Goal: Browse casually: Explore the website without a specific task or goal

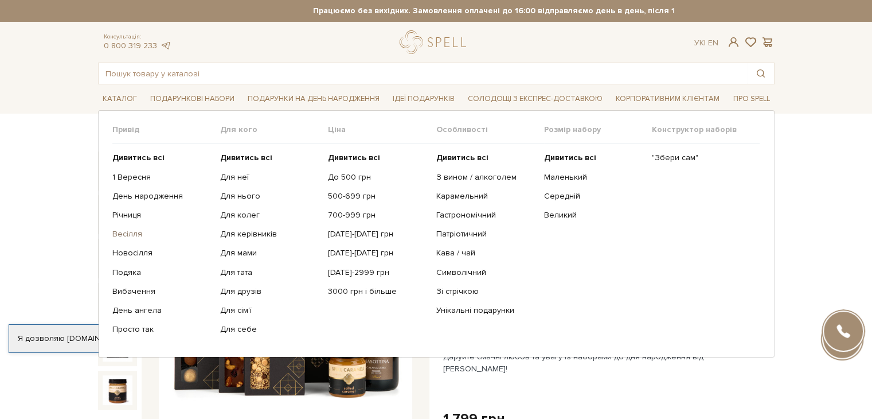
click at [124, 235] on link "Весілля" at bounding box center [161, 234] width 99 height 10
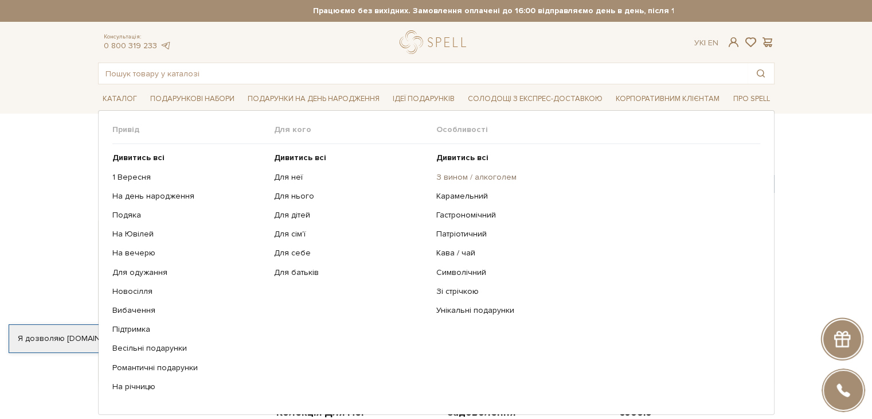
click at [481, 175] on link "З вином / алкоголем" at bounding box center [593, 177] width 315 height 10
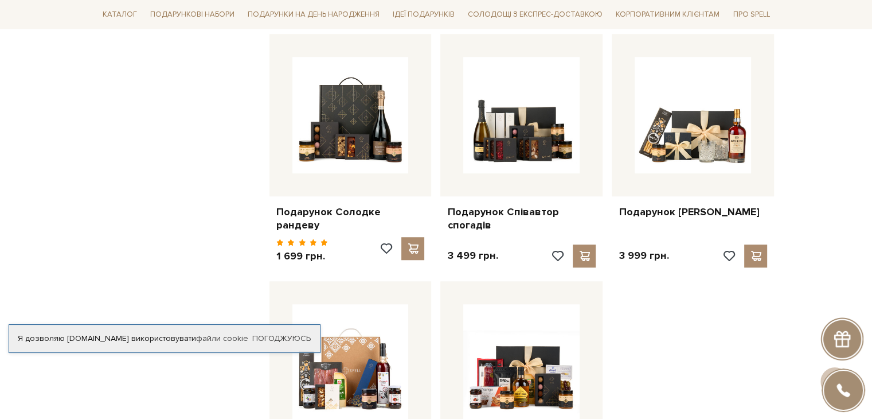
scroll to position [918, 0]
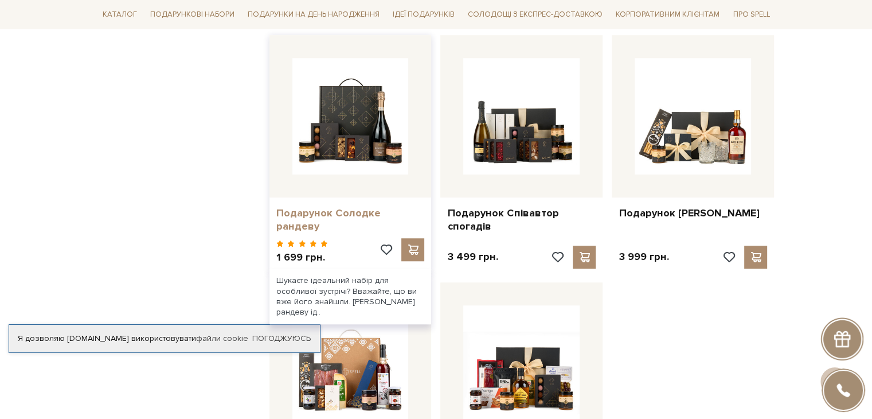
click at [323, 209] on link "Подарунок Солодке рандеву" at bounding box center [350, 219] width 149 height 27
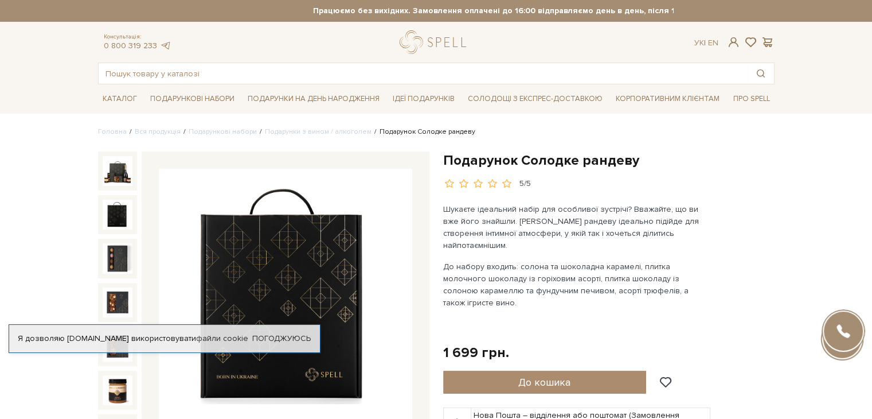
click at [103, 208] on img at bounding box center [118, 215] width 30 height 30
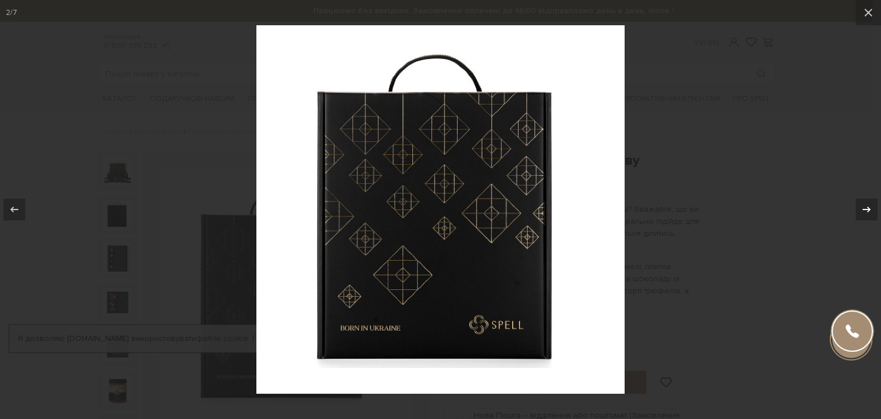
click at [866, 213] on icon at bounding box center [867, 209] width 14 height 14
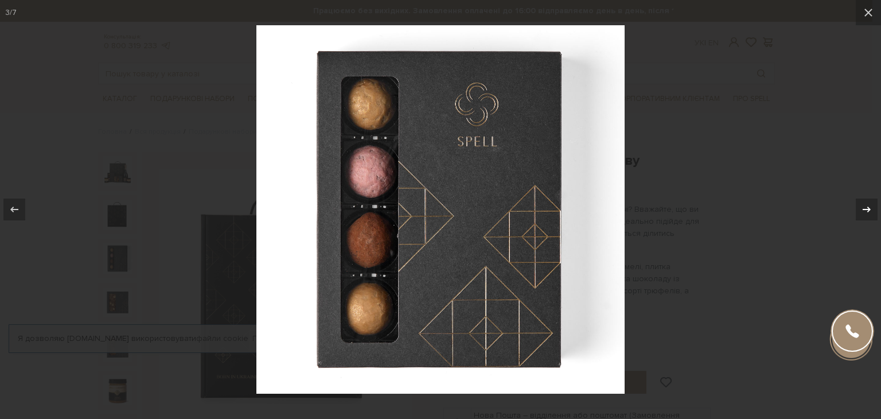
click at [866, 213] on icon at bounding box center [867, 209] width 14 height 14
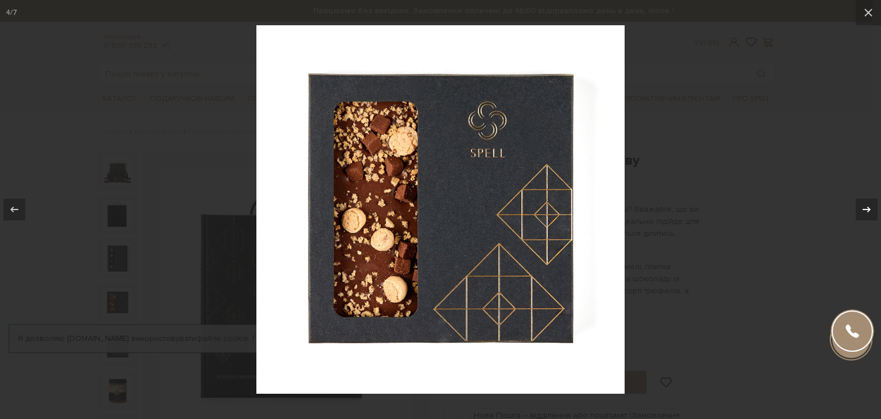
click at [867, 213] on icon at bounding box center [867, 209] width 14 height 14
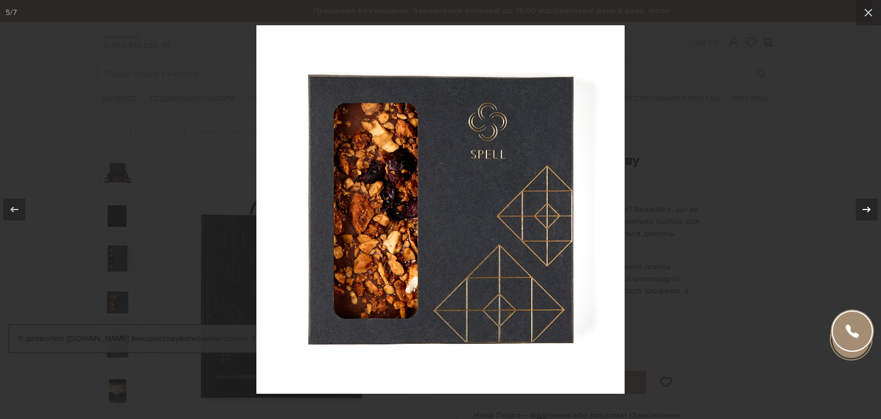
click at [867, 213] on icon at bounding box center [867, 209] width 14 height 14
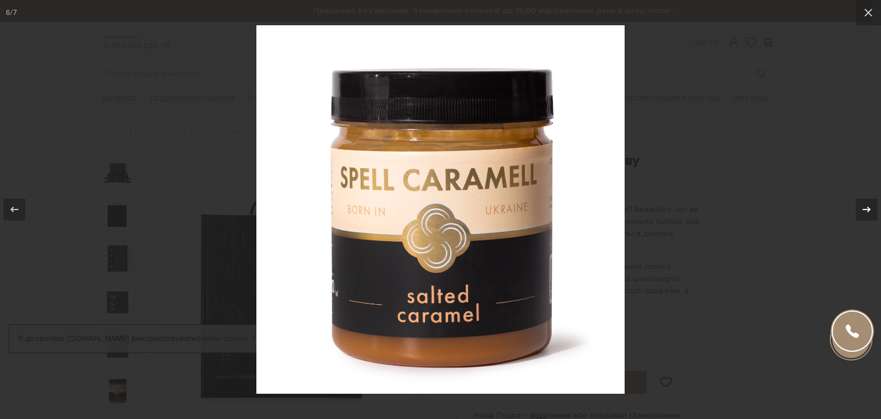
click at [867, 213] on icon at bounding box center [867, 209] width 14 height 14
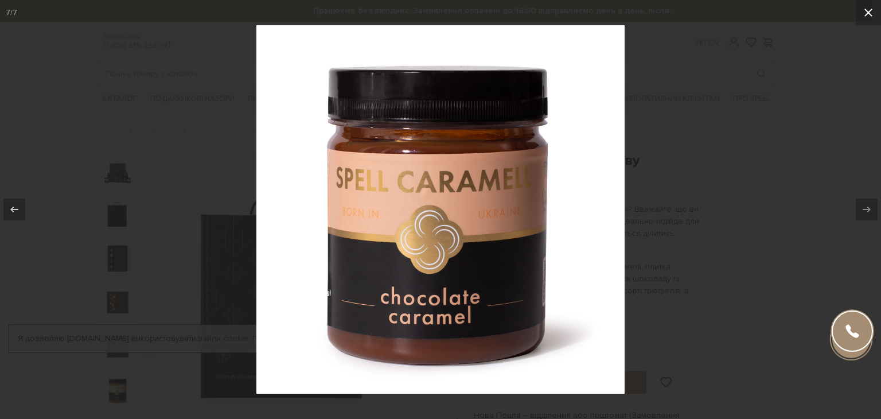
click at [867, 10] on icon at bounding box center [868, 13] width 14 height 14
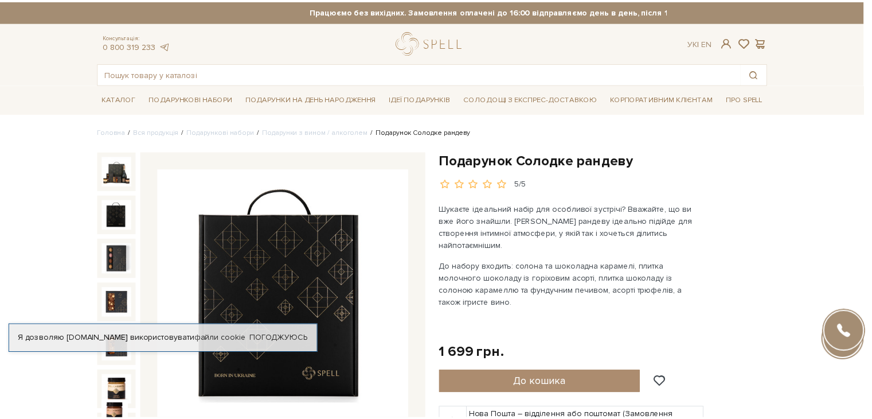
scroll to position [9, 0]
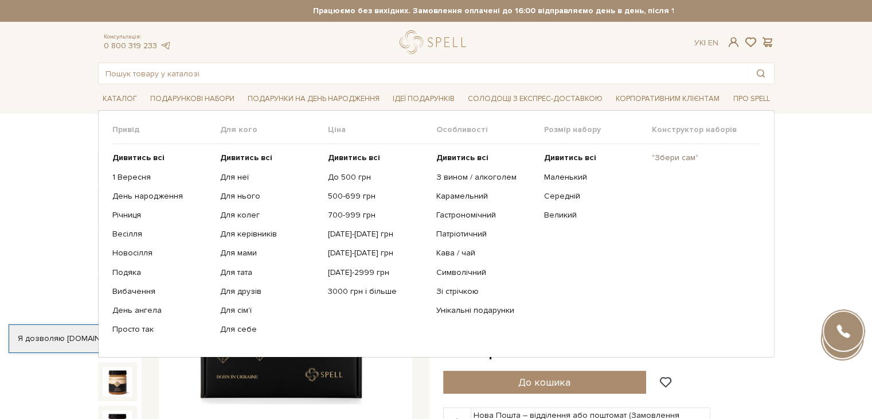
click at [675, 155] on link ""Збери сам"" at bounding box center [701, 158] width 99 height 10
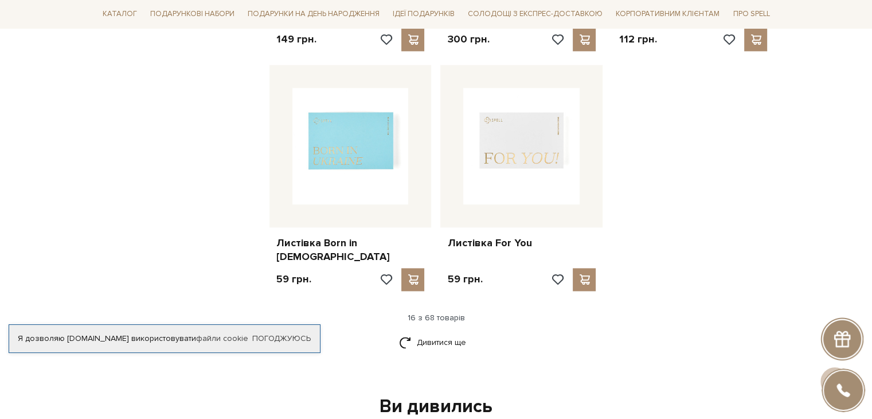
scroll to position [1434, 0]
click at [432, 332] on link "Дивитися ще" at bounding box center [436, 342] width 75 height 20
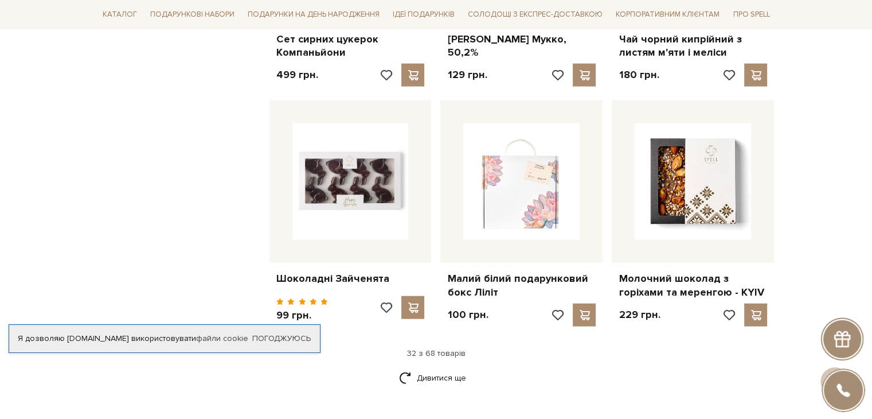
scroll to position [2753, 0]
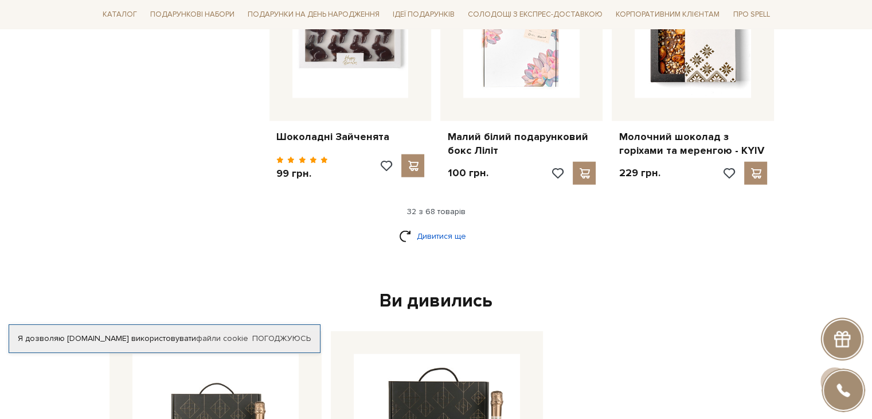
click at [432, 226] on link "Дивитися ще" at bounding box center [436, 236] width 75 height 20
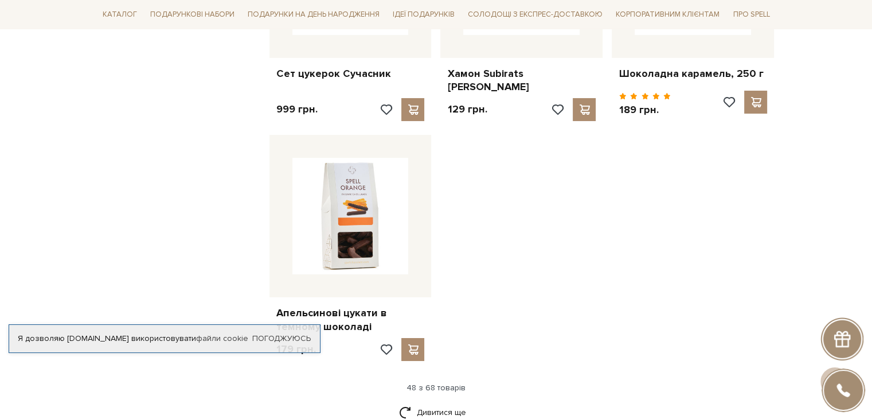
scroll to position [4072, 0]
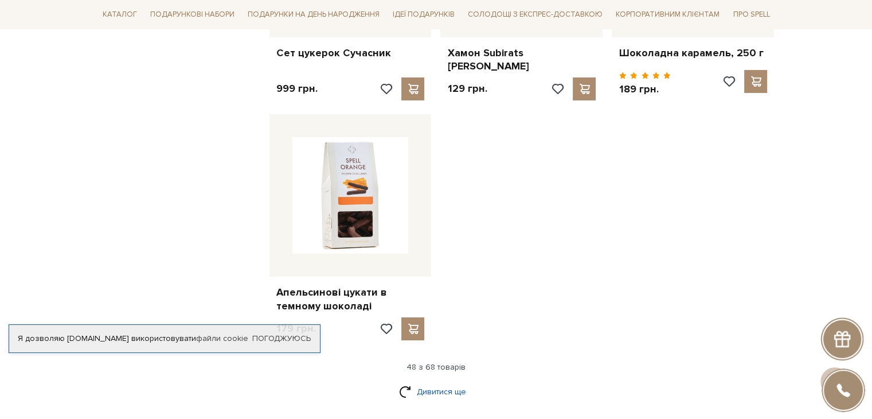
click at [439, 381] on link "Дивитися ще" at bounding box center [436, 391] width 75 height 20
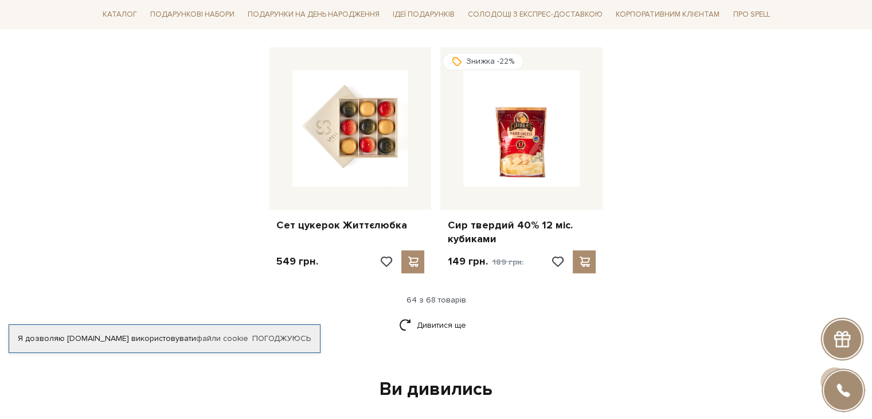
scroll to position [5391, 0]
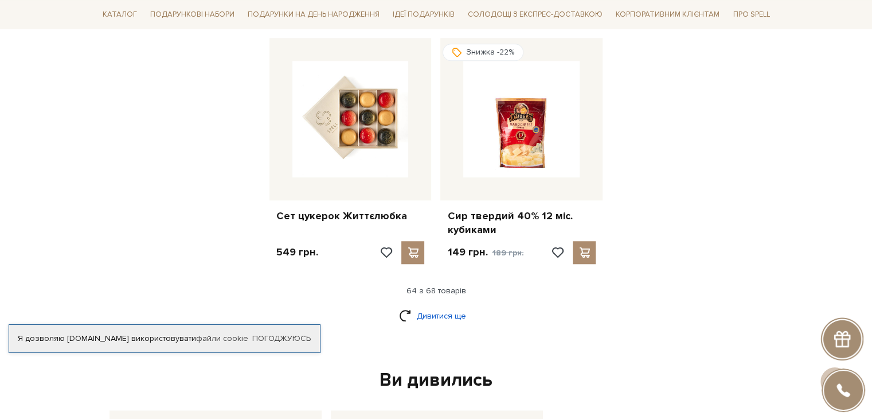
click at [442, 306] on link "Дивитися ще" at bounding box center [436, 316] width 75 height 20
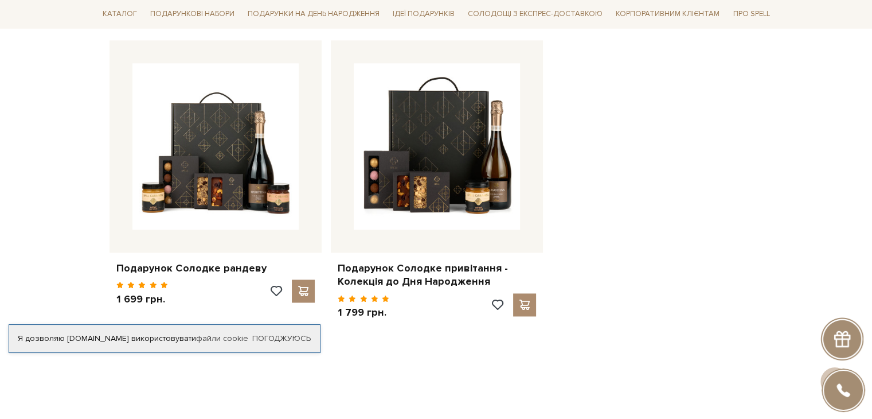
scroll to position [5965, 0]
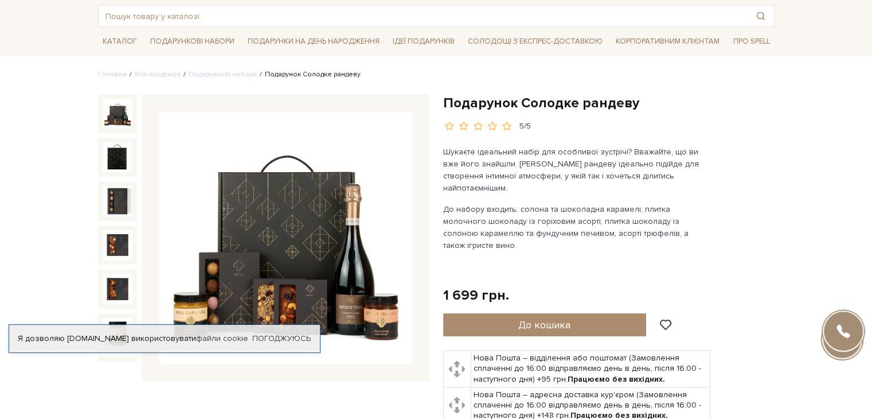
scroll to position [57, 0]
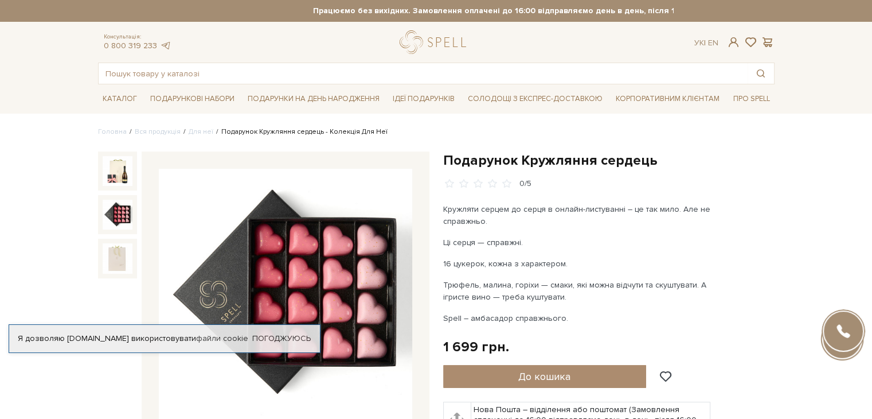
click at [111, 209] on img at bounding box center [118, 215] width 30 height 30
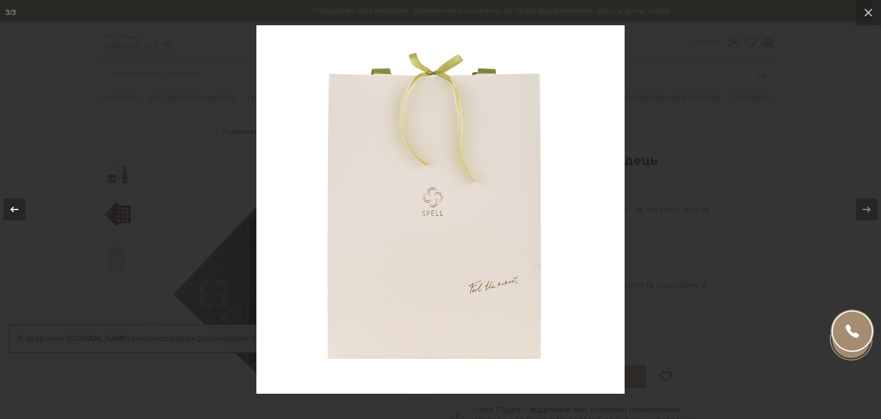
click at [14, 211] on icon at bounding box center [14, 209] width 14 height 14
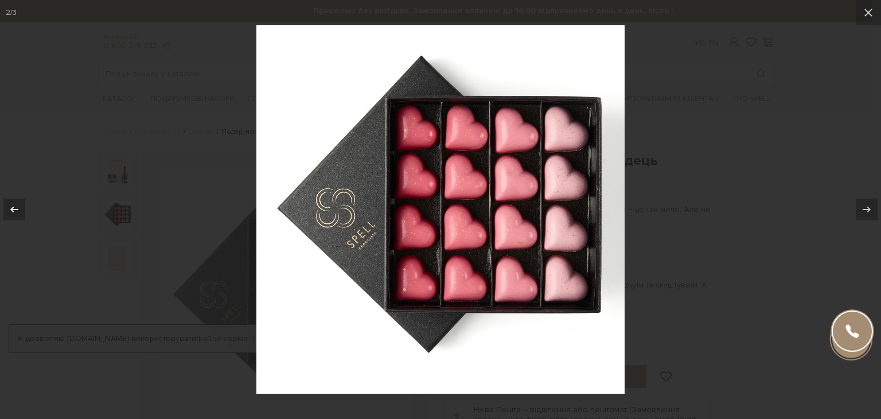
click at [14, 211] on icon at bounding box center [14, 209] width 14 height 14
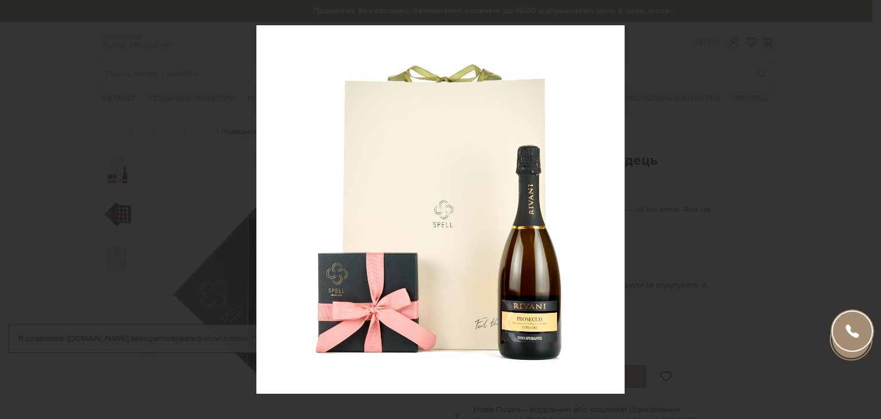
click at [865, 9] on icon at bounding box center [868, 13] width 14 height 14
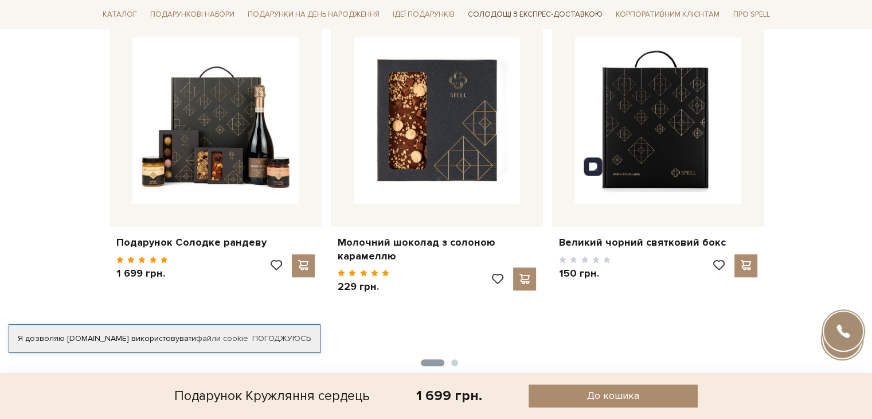
scroll to position [918, 0]
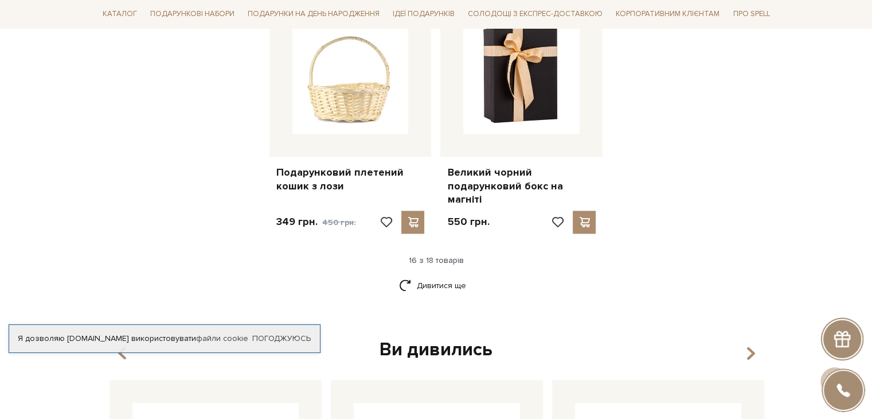
scroll to position [1434, 0]
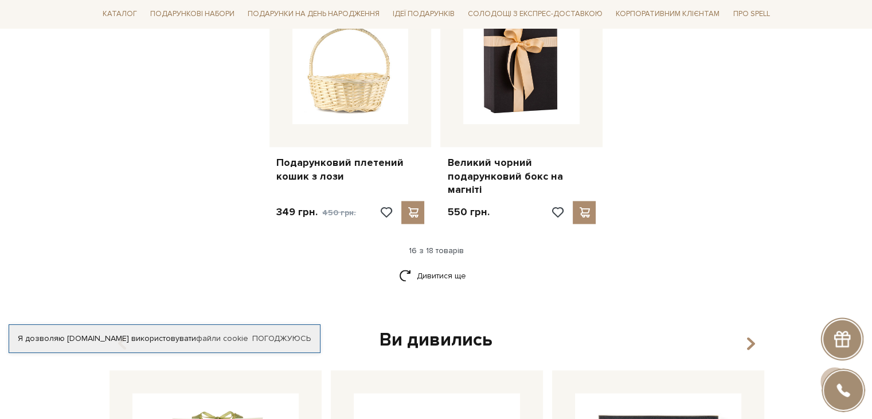
drag, startPoint x: 437, startPoint y: 233, endPoint x: 800, endPoint y: 198, distance: 364.7
click at [437, 266] on link "Дивитися ще" at bounding box center [436, 276] width 75 height 20
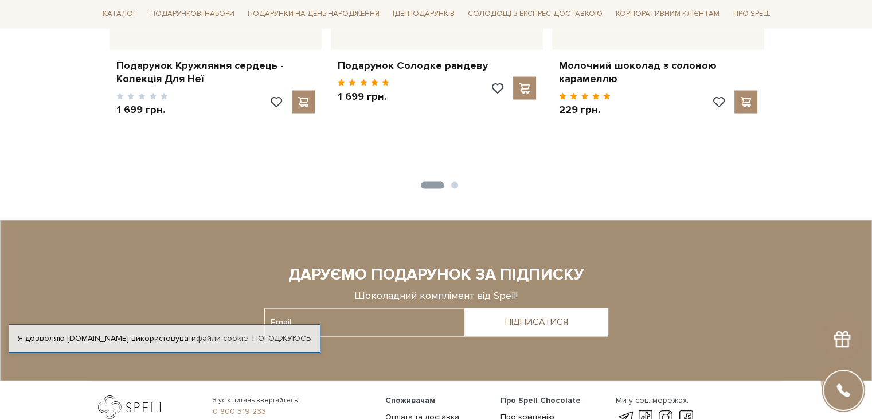
scroll to position [2245, 0]
